Goal: Find contact information: Find contact information

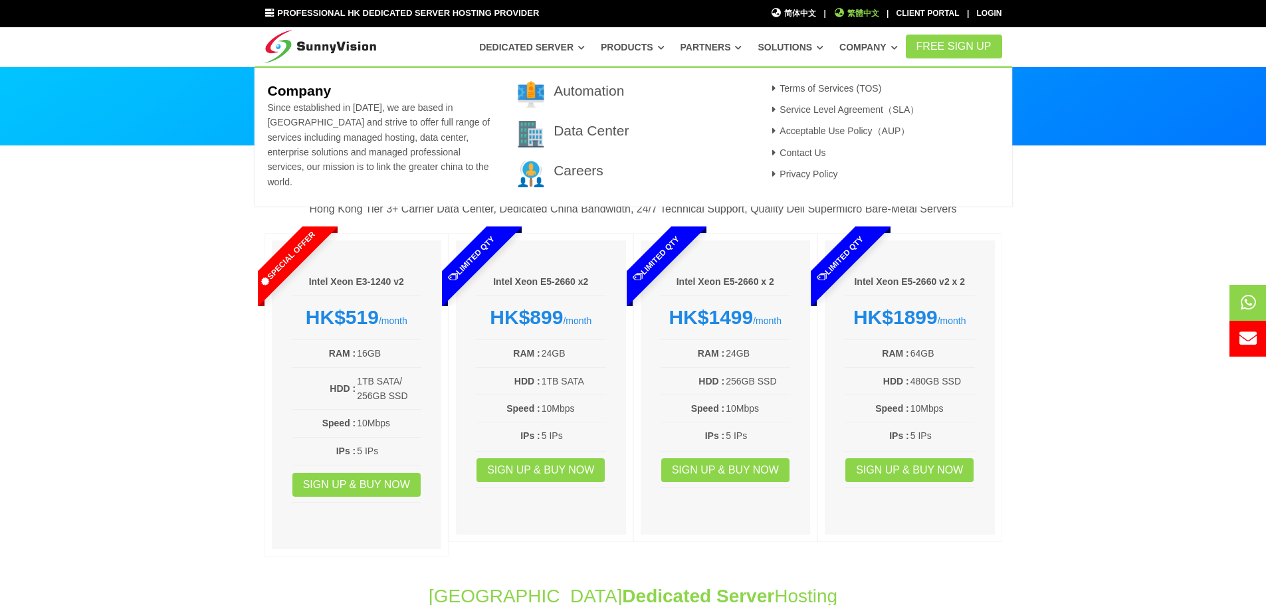
click at [869, 12] on span "繁體中文" at bounding box center [856, 13] width 46 height 13
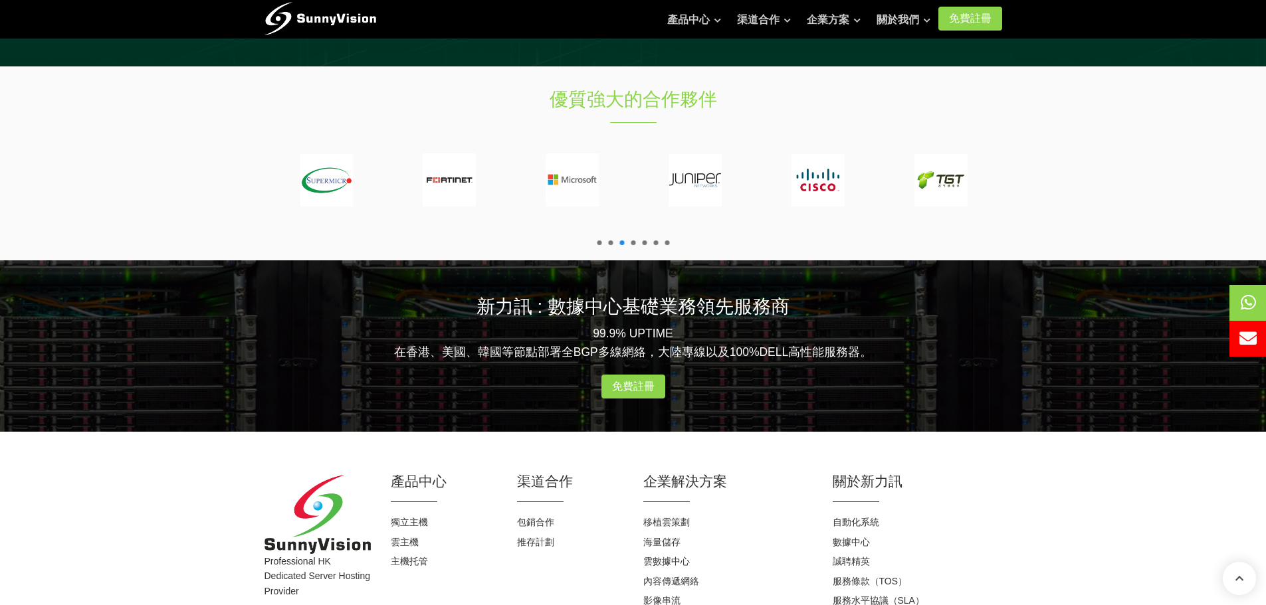
scroll to position [1608, 0]
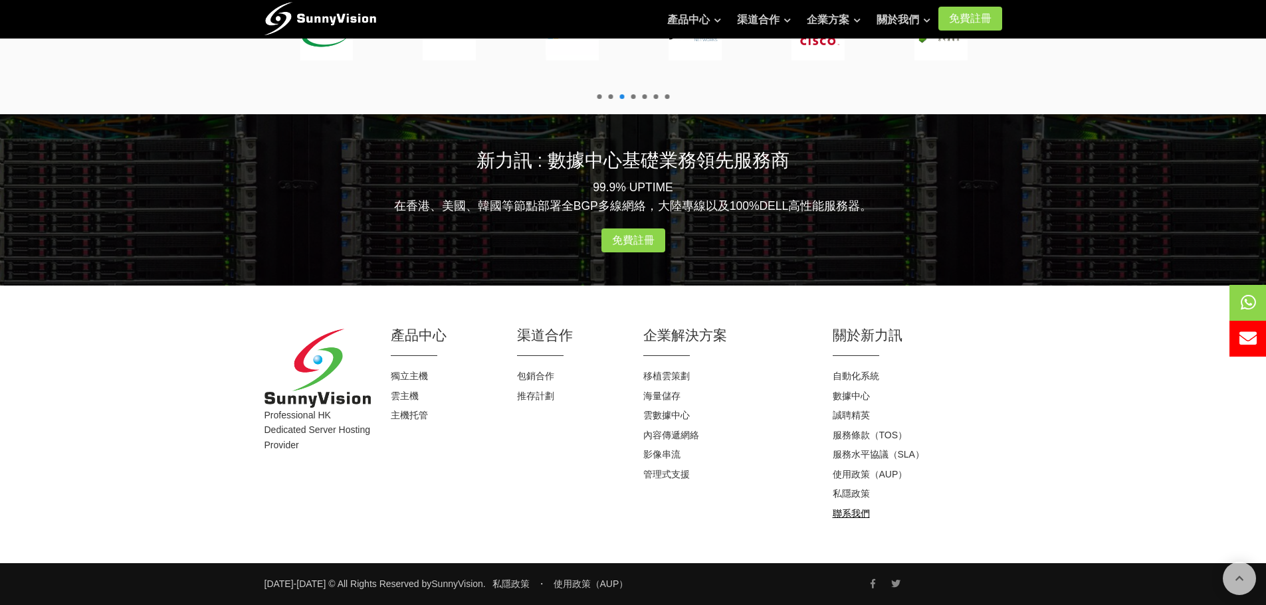
click at [860, 515] on link "聯系我們" at bounding box center [851, 513] width 37 height 11
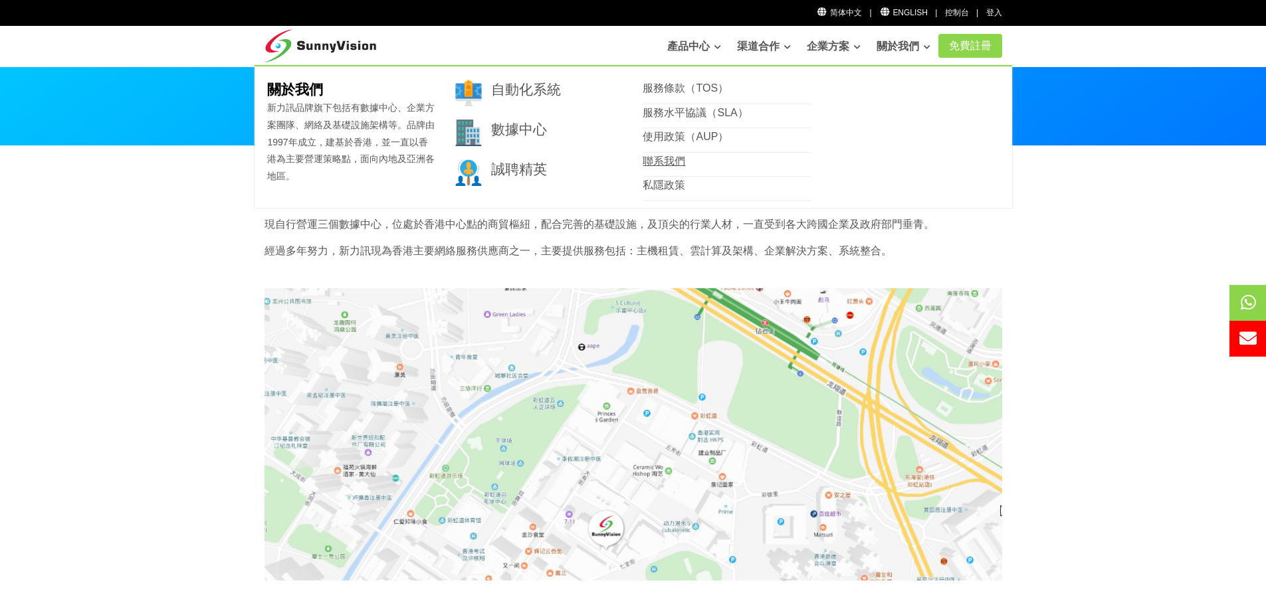
click at [671, 163] on link "聯系我們" at bounding box center [664, 161] width 43 height 11
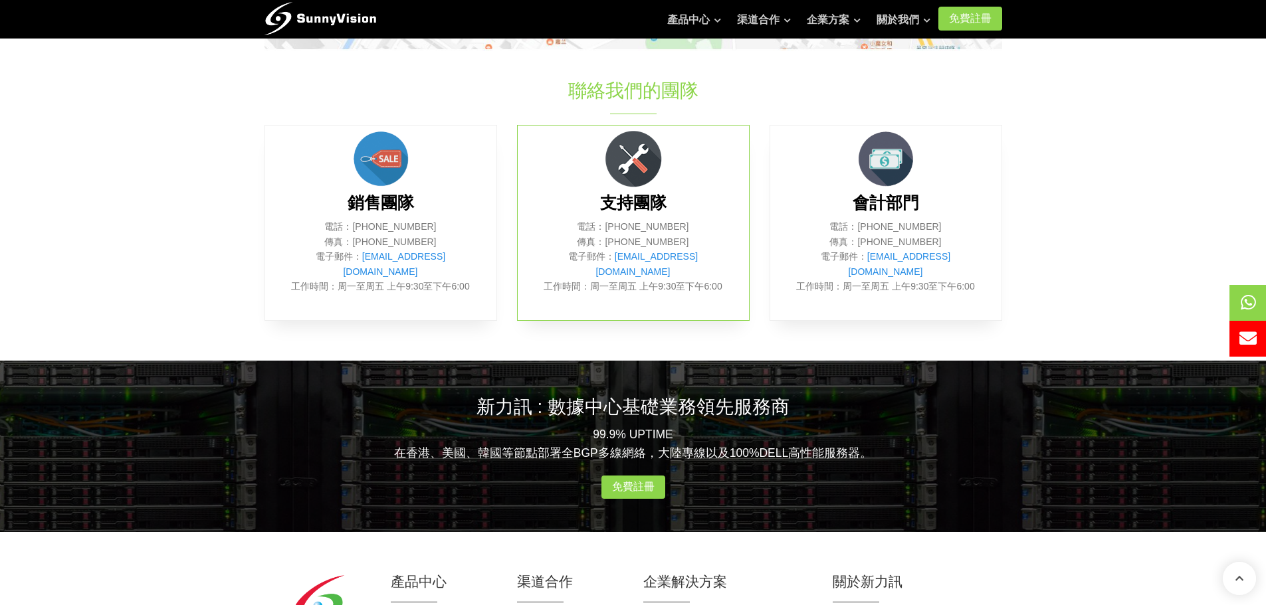
scroll to position [764, 0]
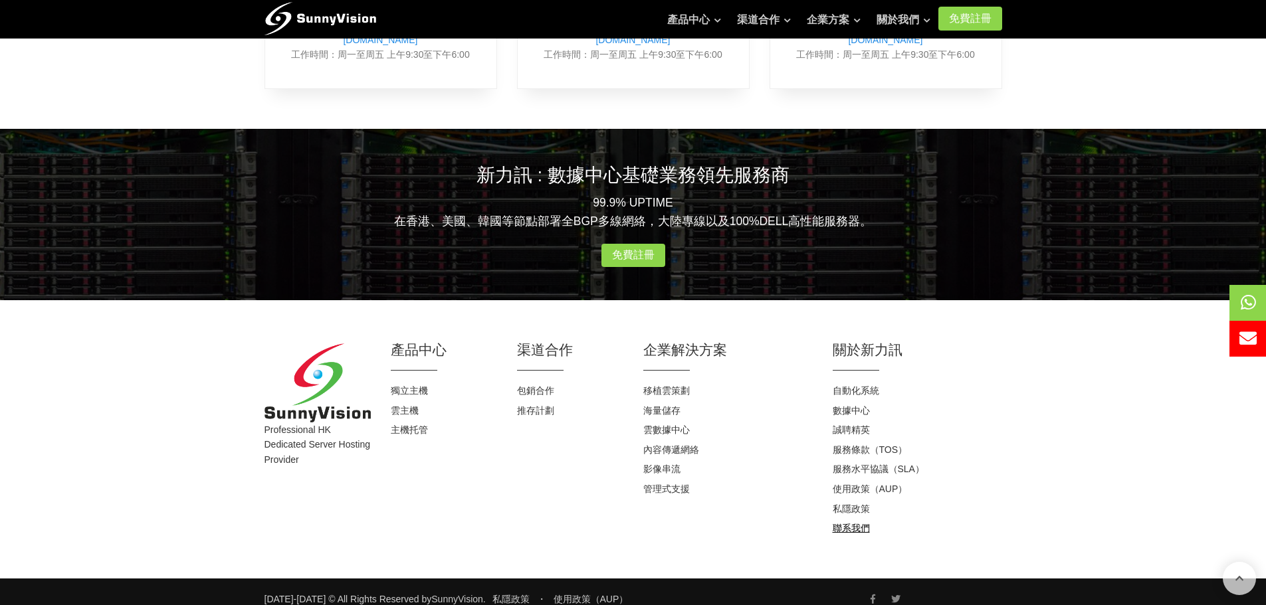
click at [843, 523] on link "聯系我們" at bounding box center [851, 528] width 37 height 11
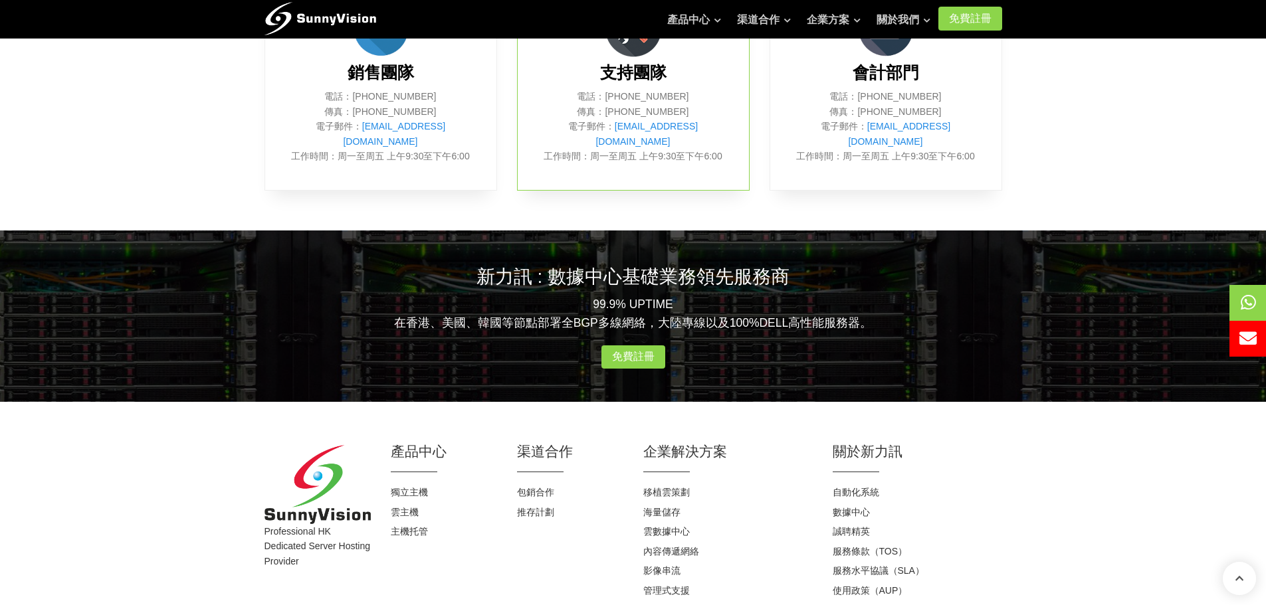
scroll to position [764, 0]
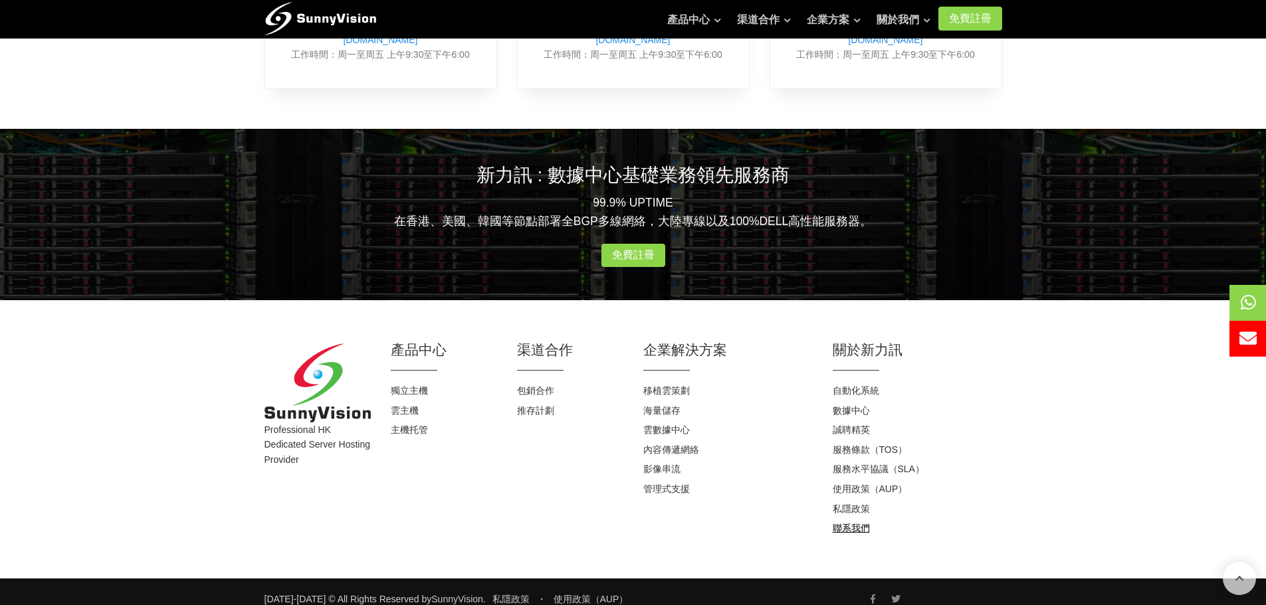
click at [847, 523] on link "聯系我們" at bounding box center [851, 528] width 37 height 11
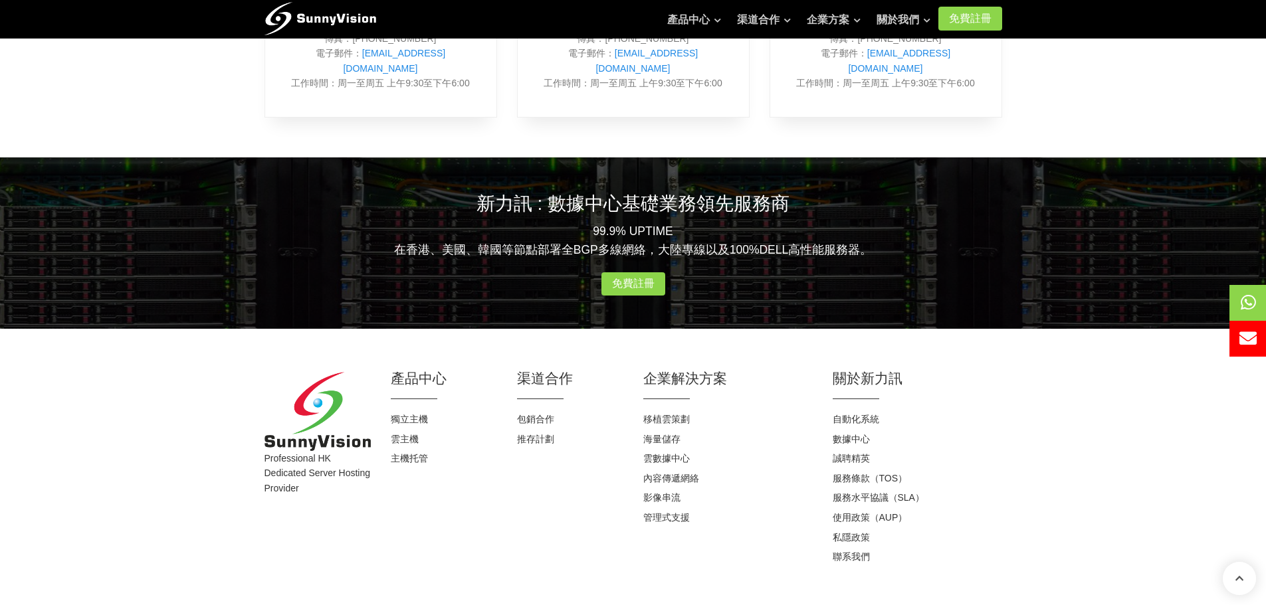
scroll to position [764, 0]
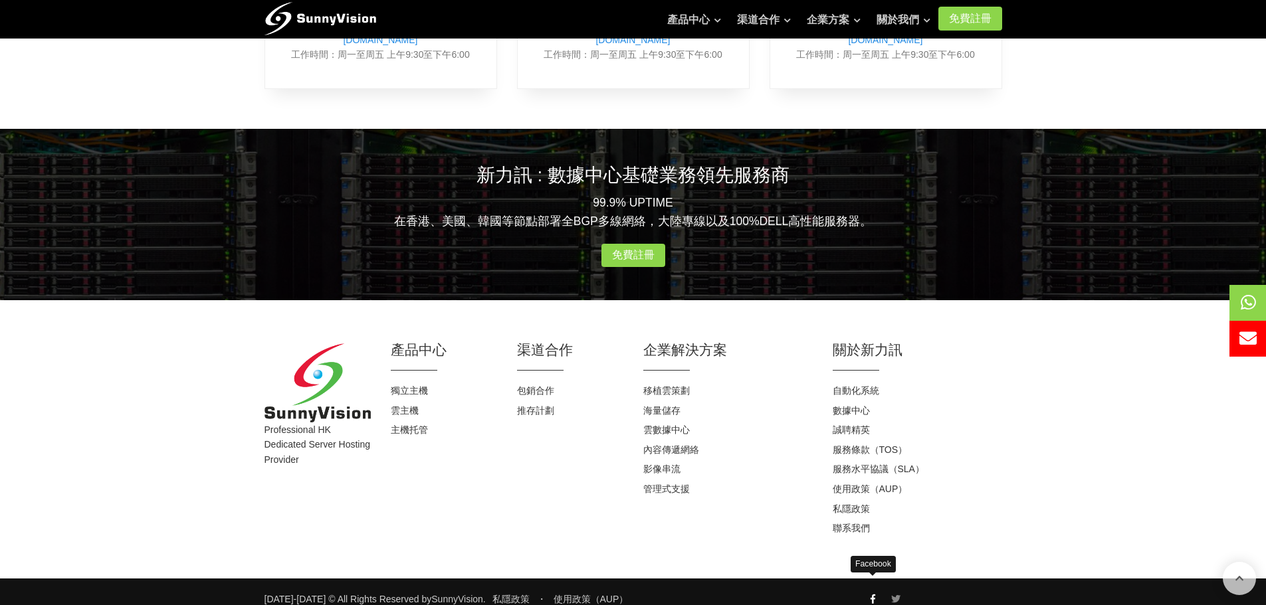
click at [875, 595] on icon at bounding box center [873, 599] width 5 height 9
